Goal: Transaction & Acquisition: Book appointment/travel/reservation

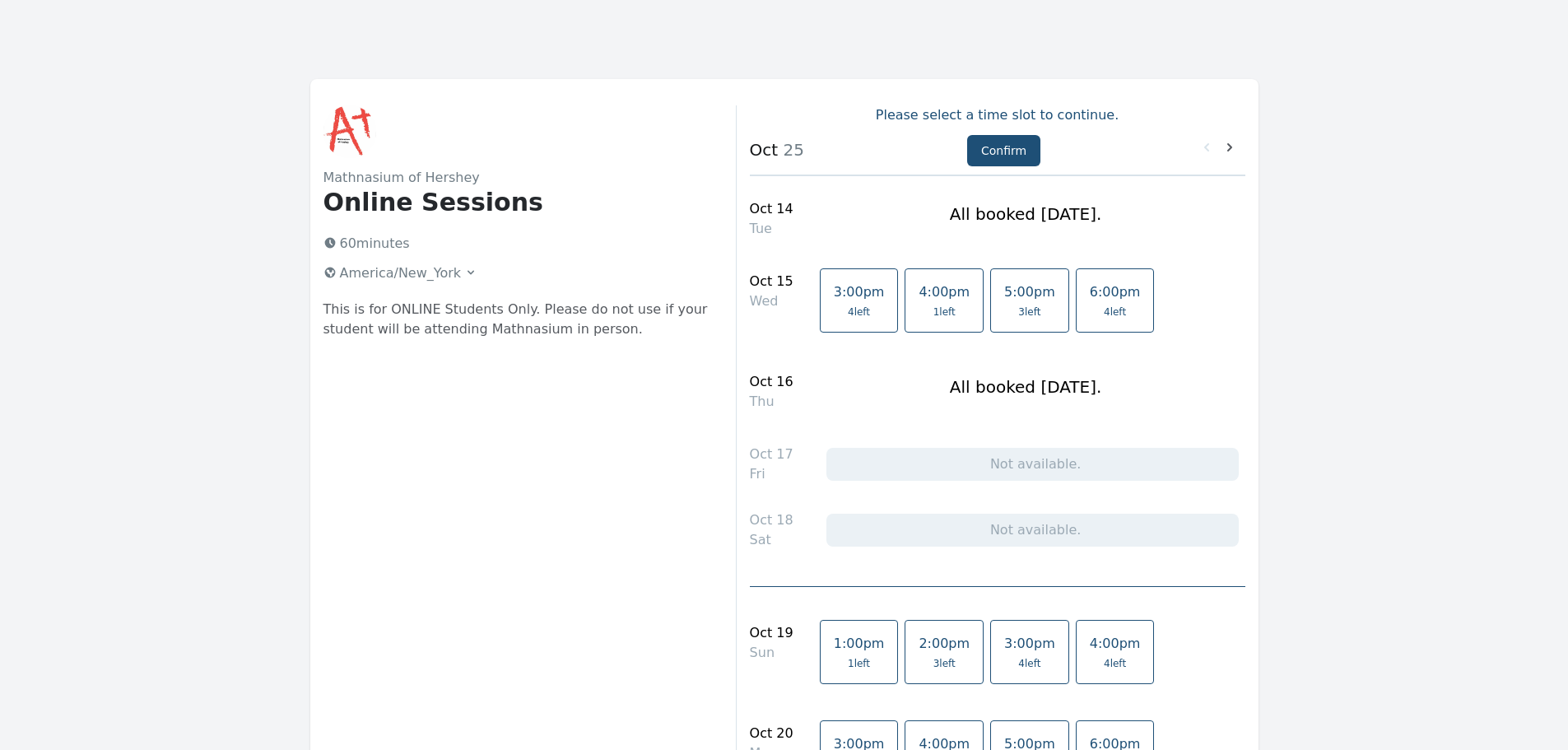
click at [1018, 306] on span "3 left" at bounding box center [1029, 312] width 22 height 13
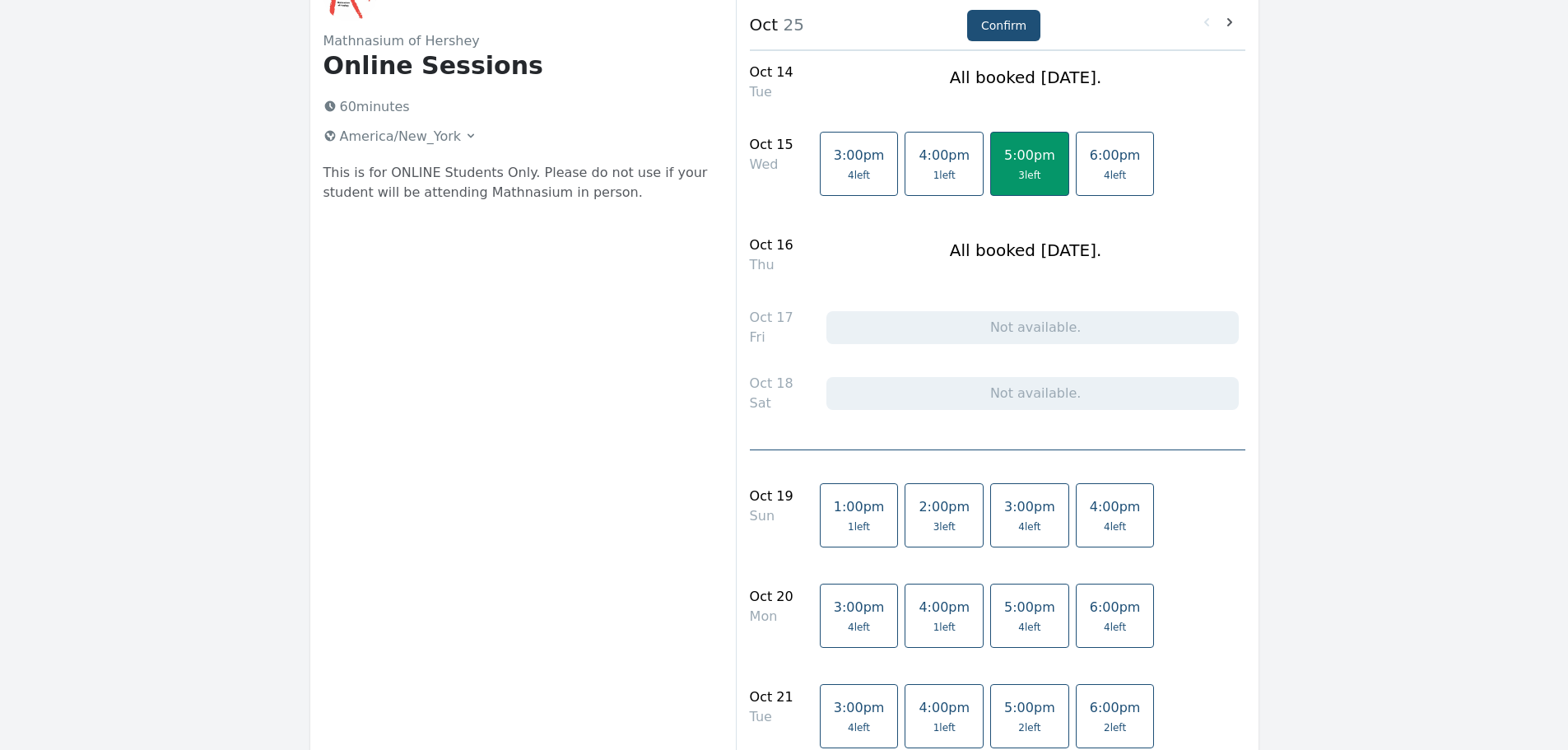
scroll to position [164, 0]
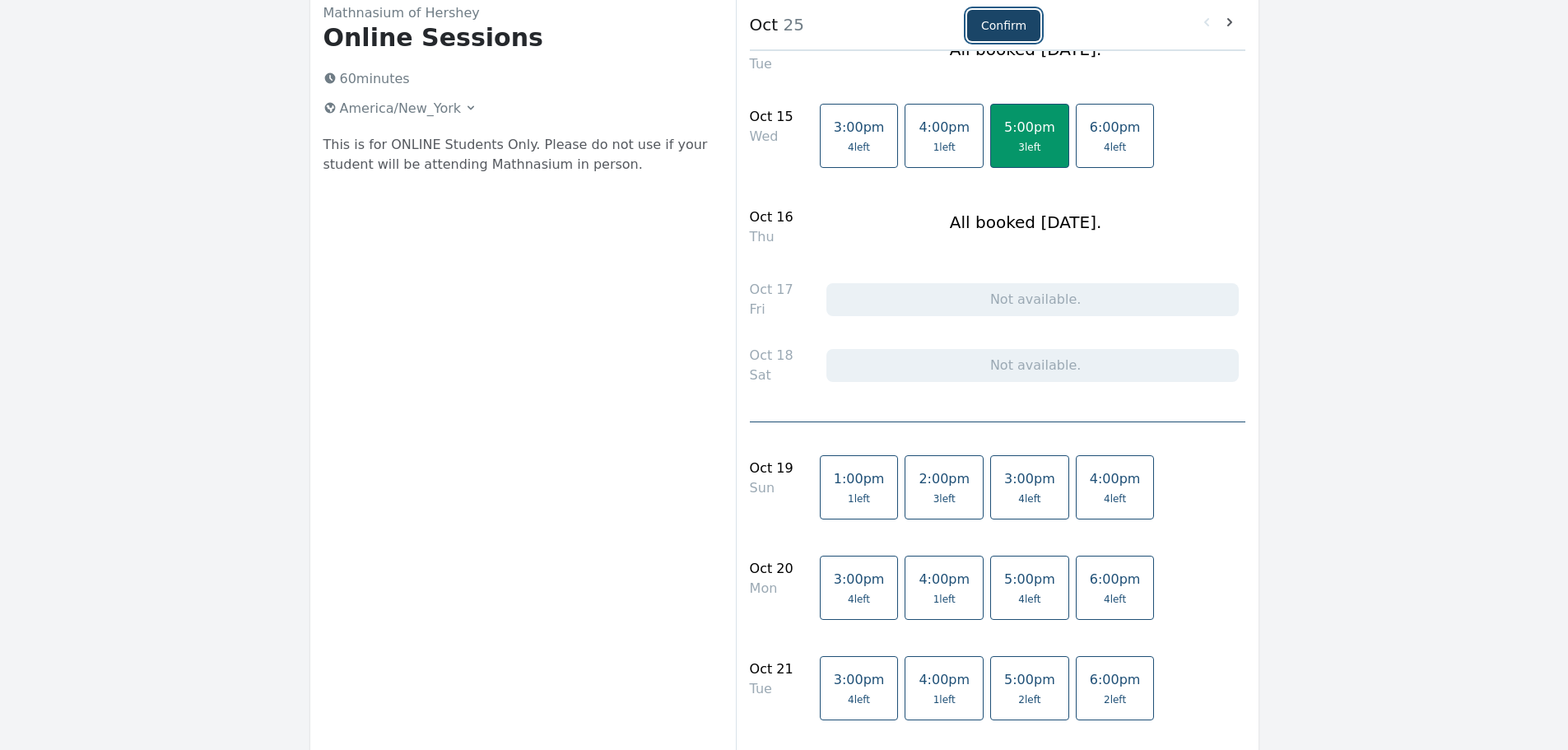
click at [1002, 23] on button "Confirm" at bounding box center [1003, 25] width 74 height 31
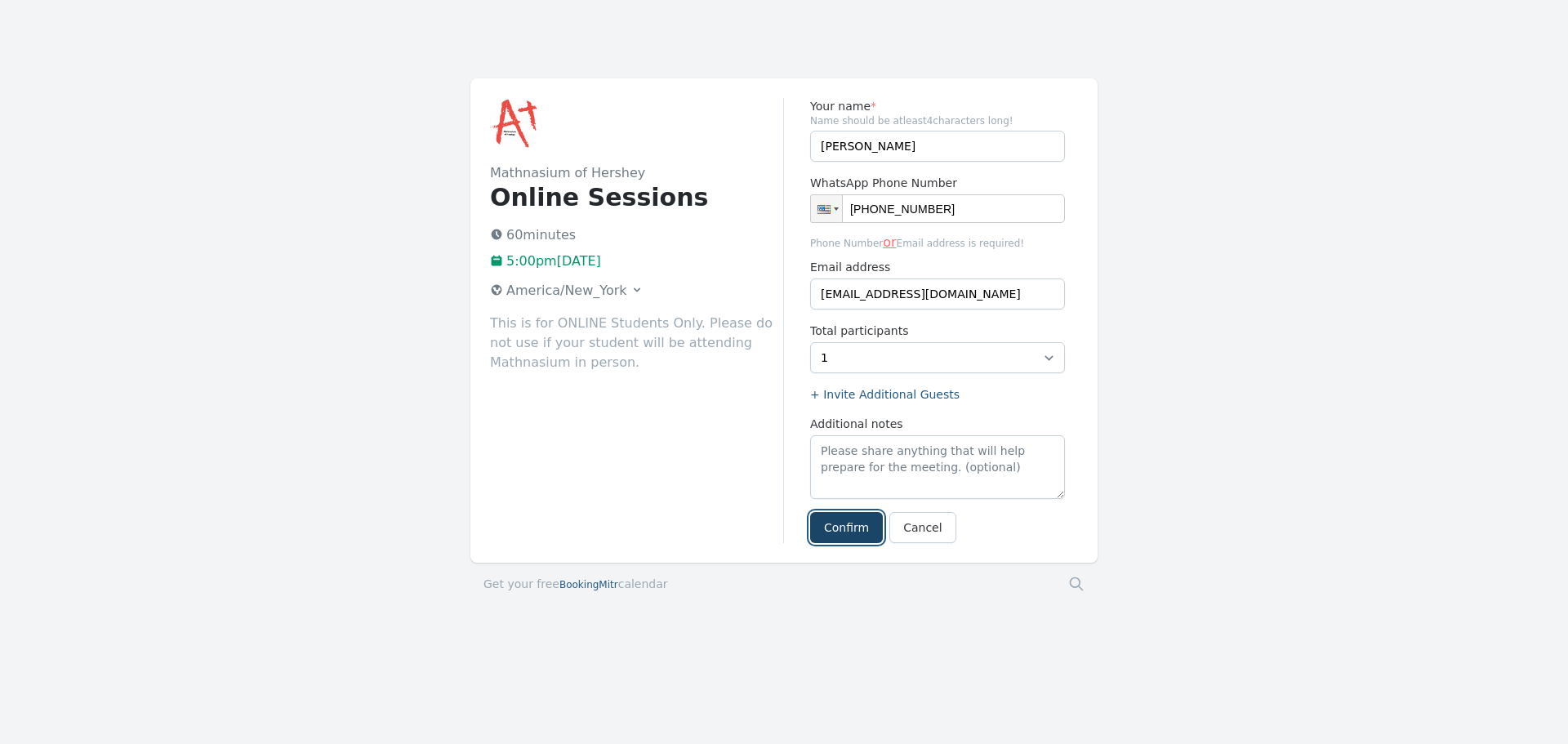
click at [845, 521] on button "Confirm" at bounding box center [847, 527] width 73 height 31
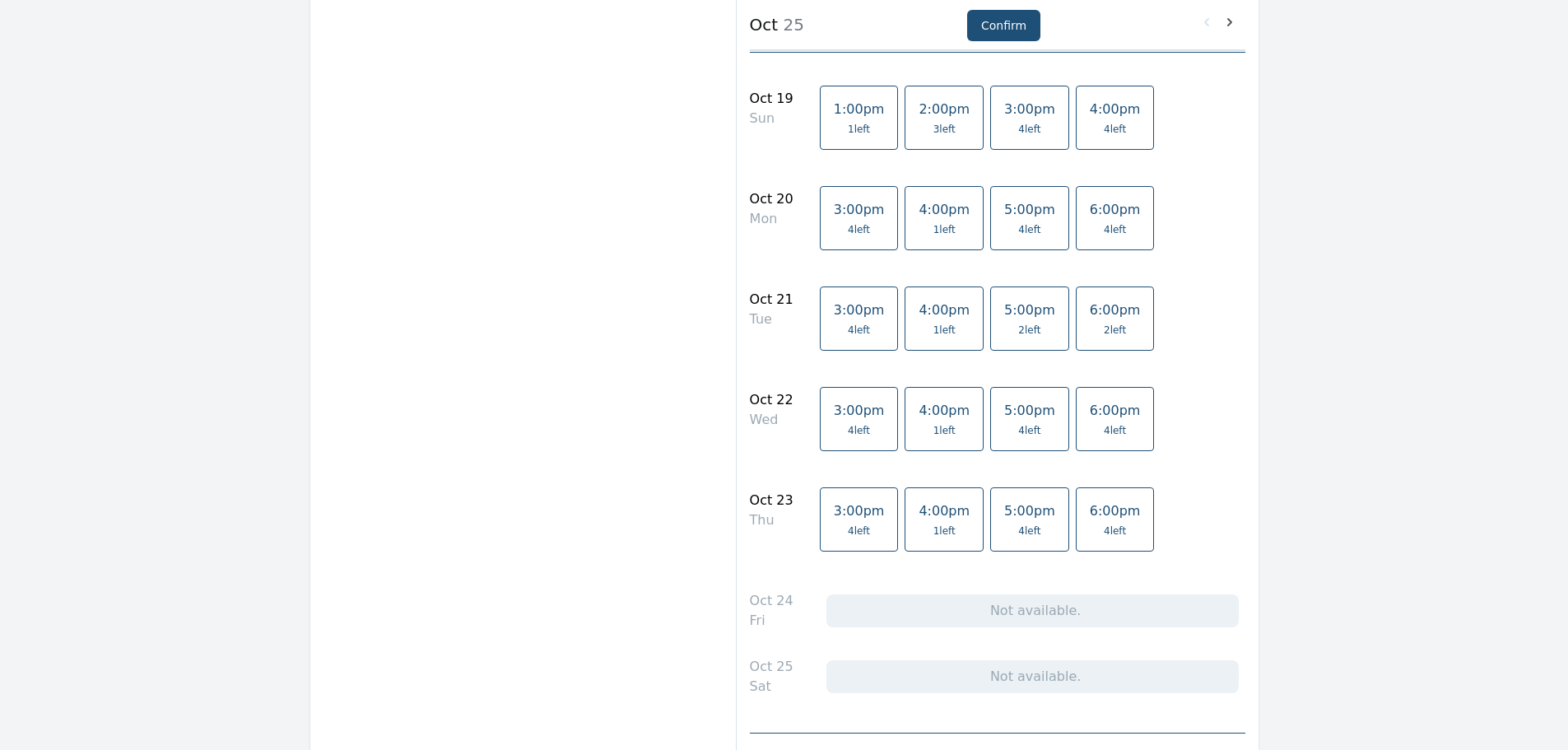
scroll to position [576, 0]
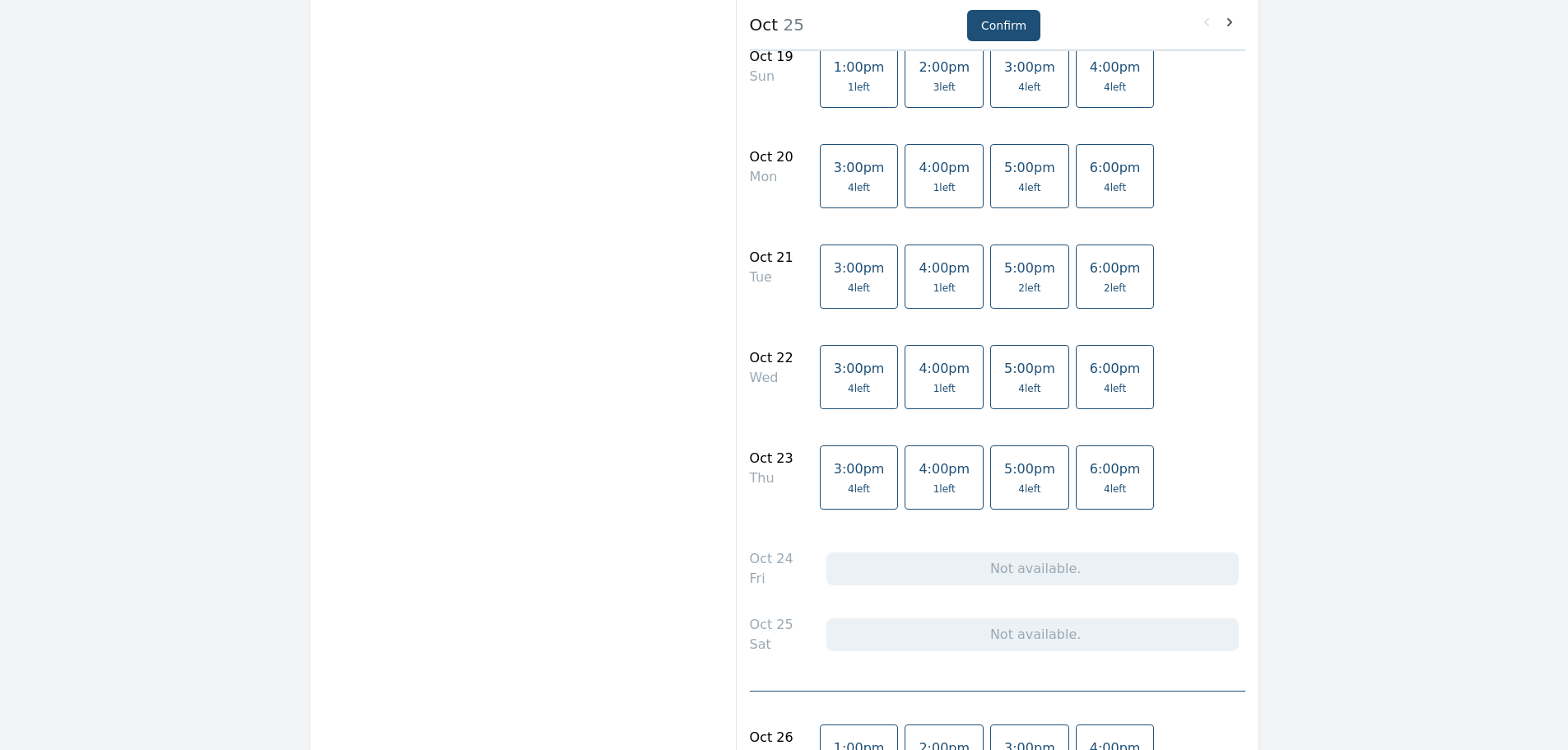
click at [933, 185] on span "1 left" at bounding box center [944, 187] width 22 height 13
click at [905, 280] on link "4:00pm 1 left" at bounding box center [944, 276] width 79 height 64
click at [1004, 372] on span "5:00pm" at bounding box center [1029, 368] width 51 height 16
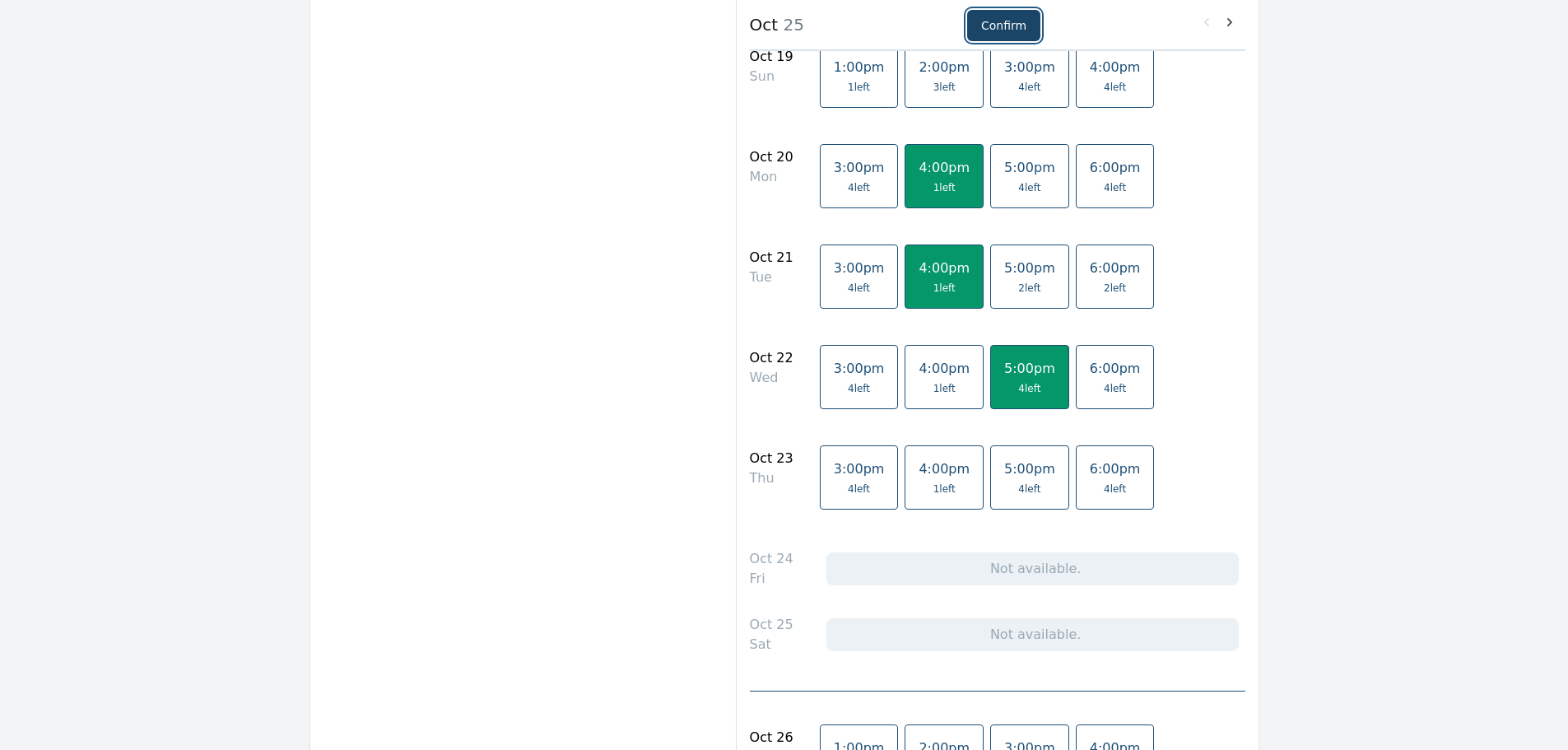
click at [1002, 30] on button "Confirm" at bounding box center [1003, 25] width 74 height 31
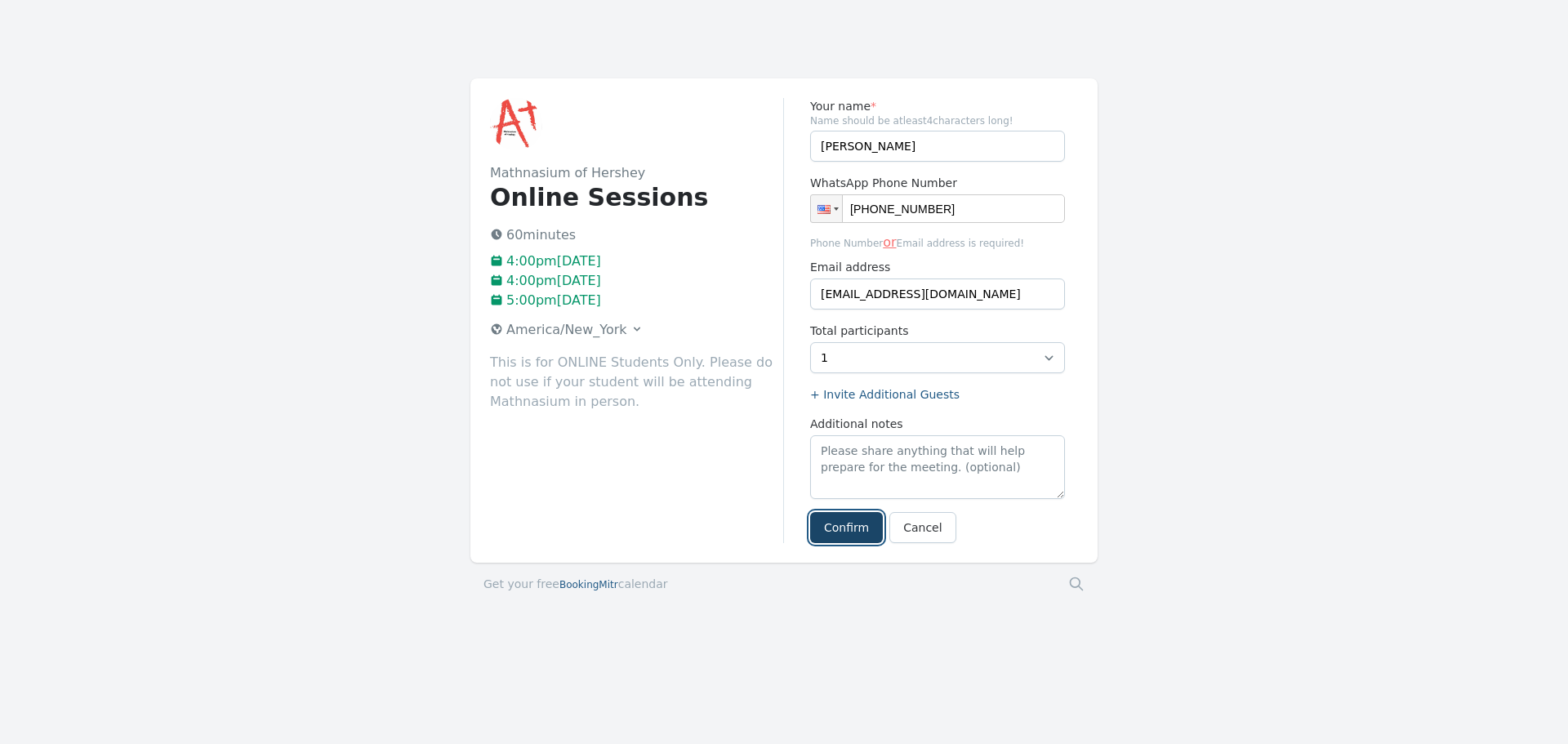
click at [843, 522] on button "Confirm" at bounding box center [847, 527] width 73 height 31
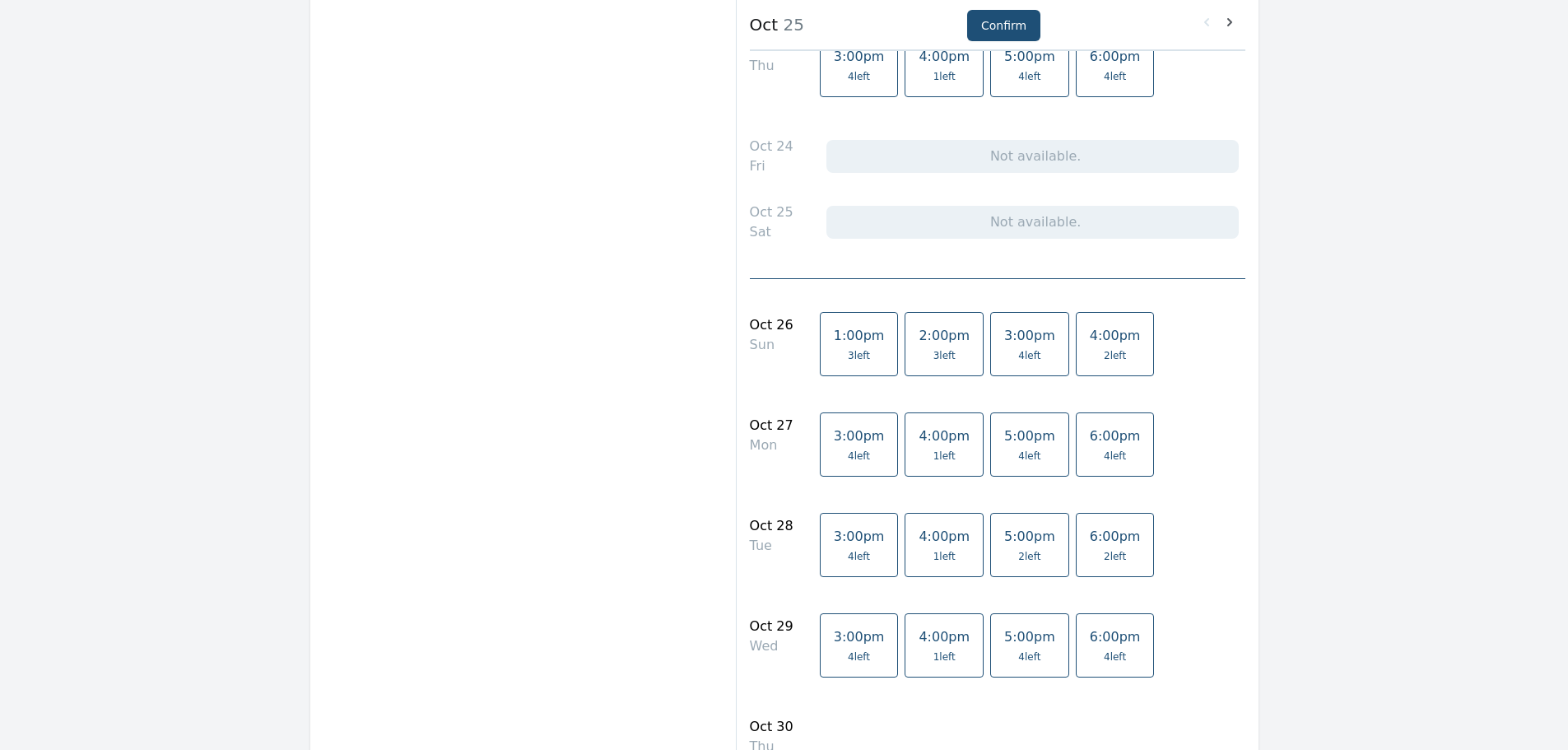
scroll to position [1152, 0]
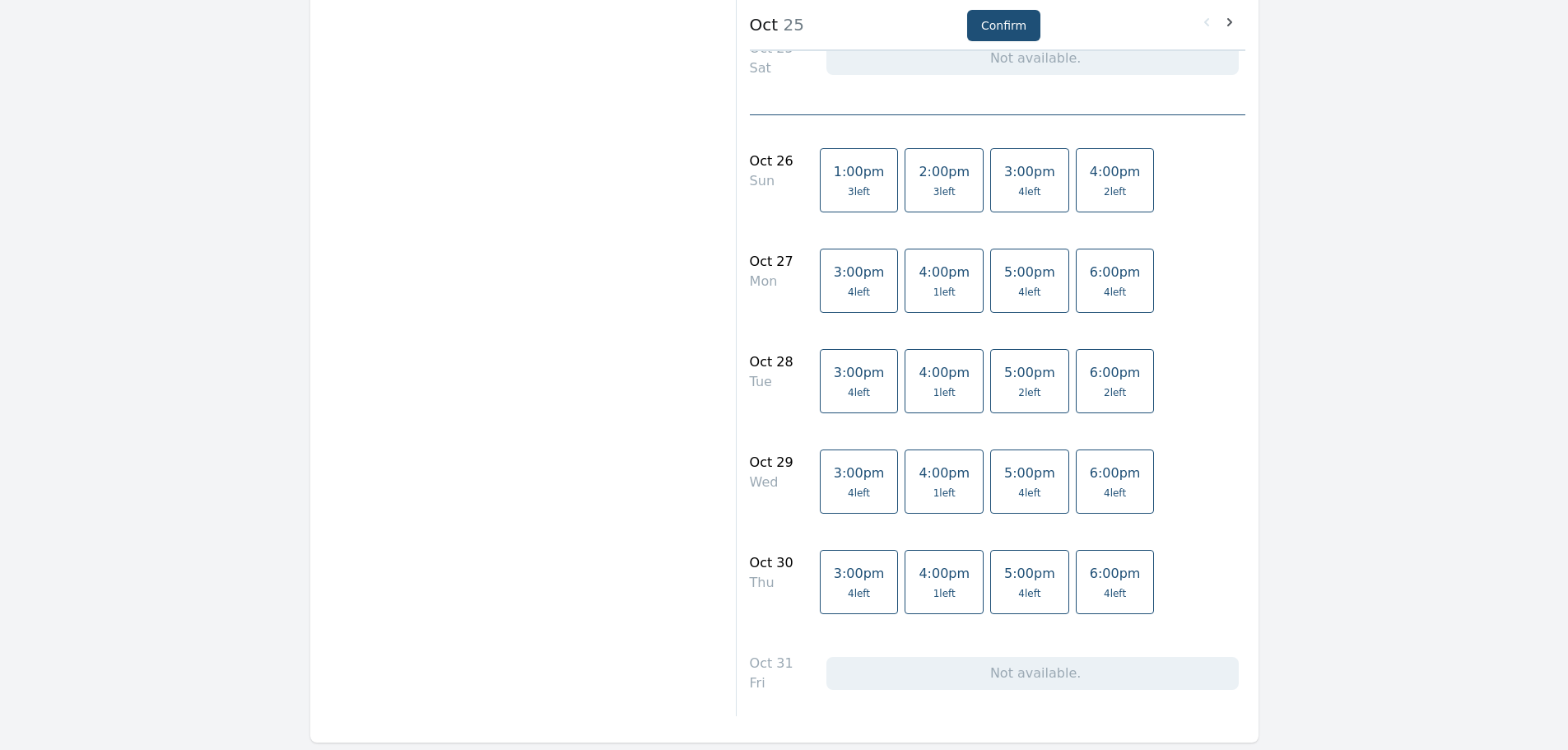
click at [919, 274] on span "4:00pm" at bounding box center [944, 272] width 51 height 16
click at [905, 382] on link "4:00pm 1 left" at bounding box center [944, 381] width 79 height 64
click at [1004, 476] on span "5:00pm" at bounding box center [1029, 473] width 51 height 16
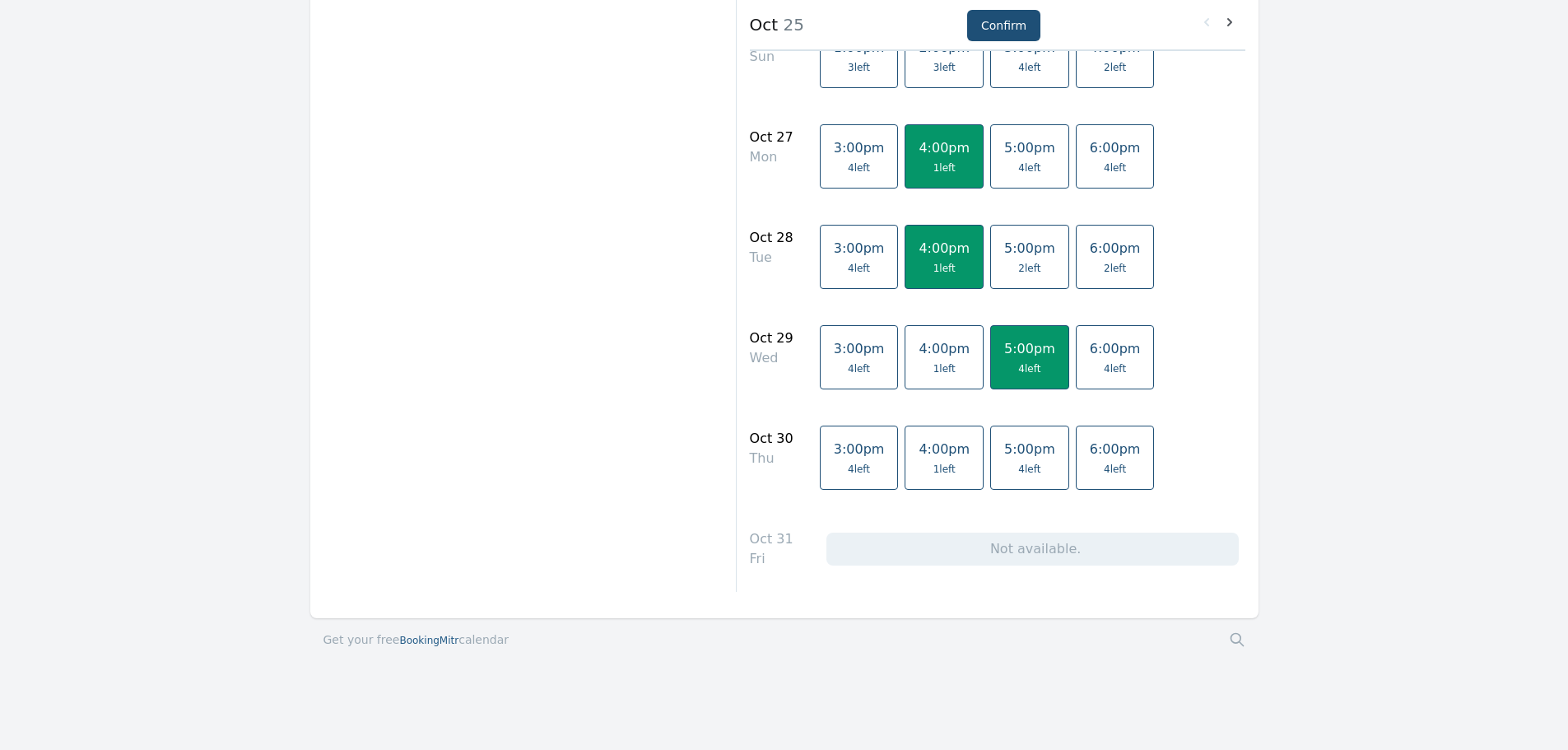
scroll to position [1194, 0]
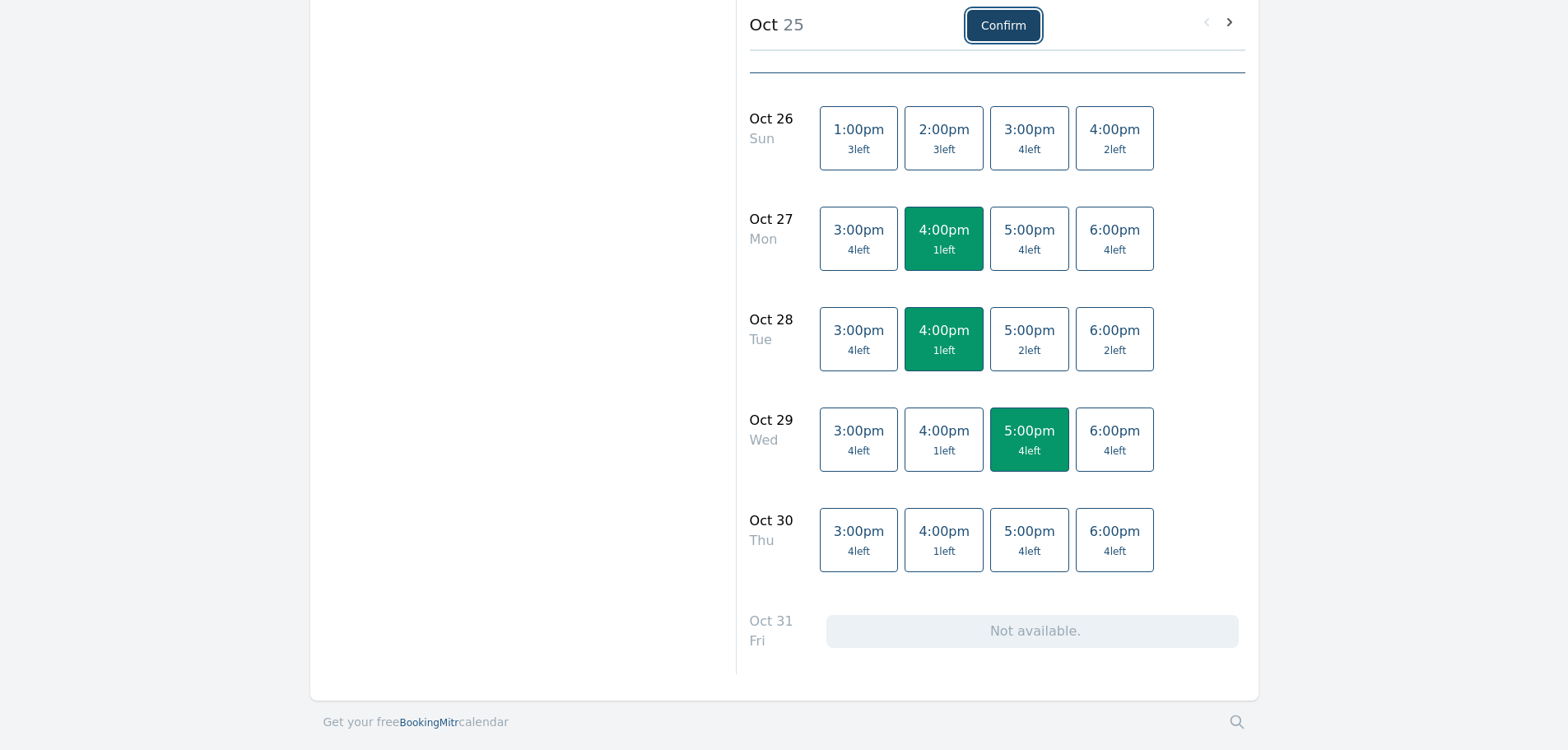
click at [986, 24] on button "Confirm" at bounding box center [1003, 25] width 74 height 31
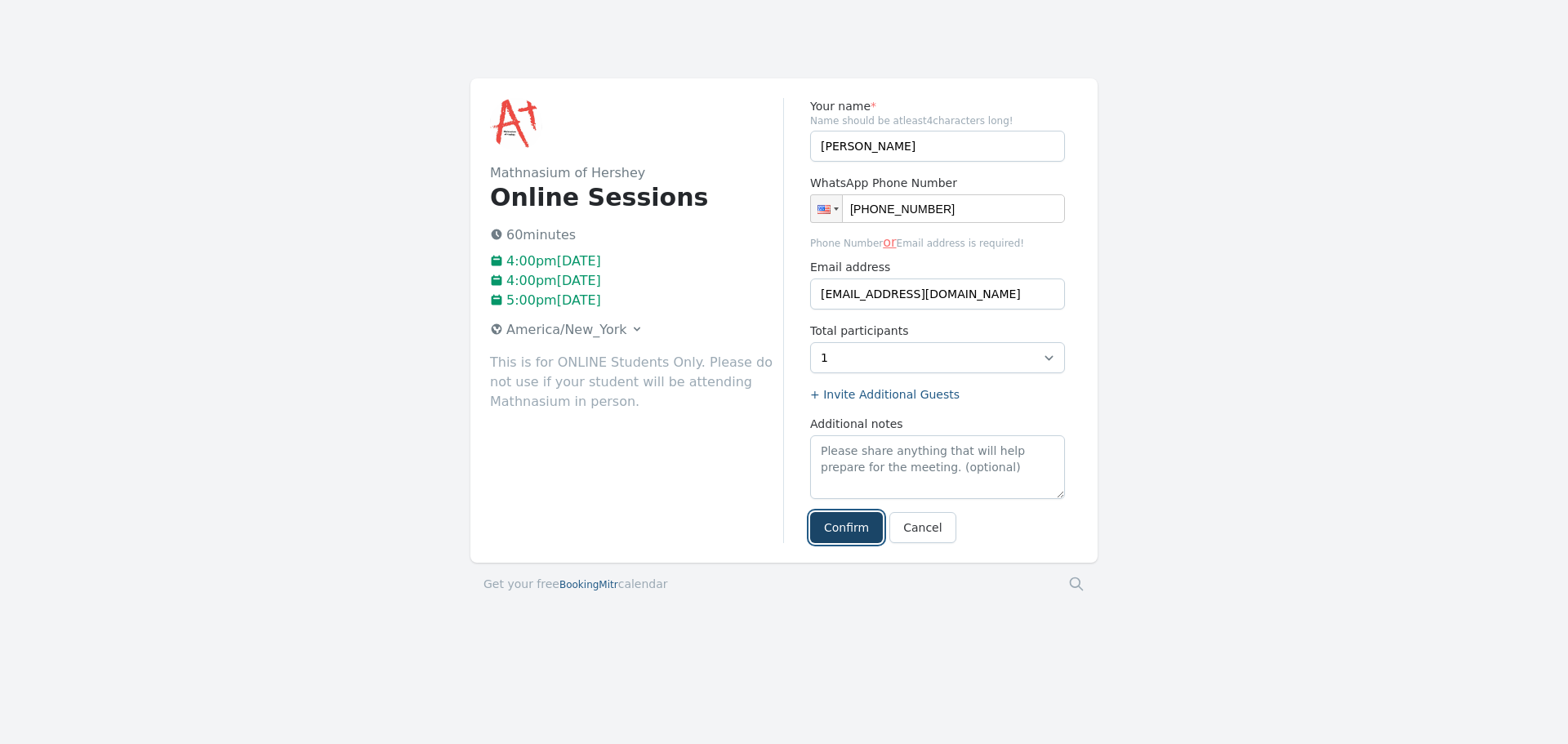
click at [832, 527] on button "Confirm" at bounding box center [847, 527] width 73 height 31
